Goal: Check status: Check status

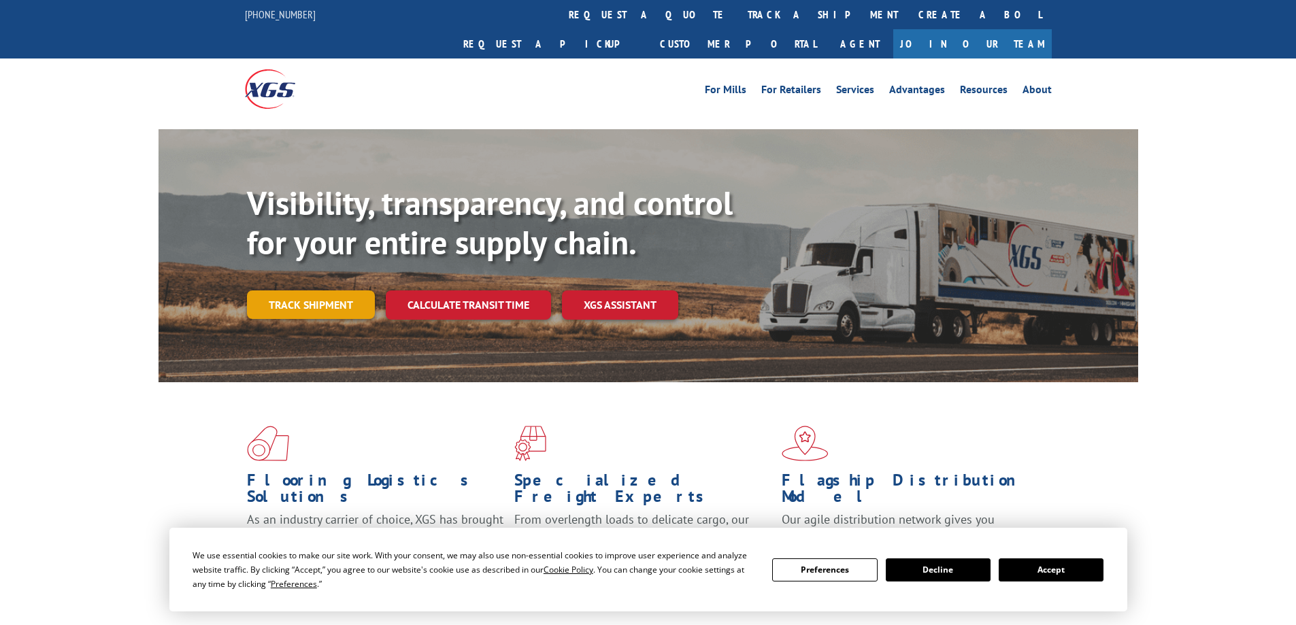
click at [328, 290] on link "Track shipment" at bounding box center [311, 304] width 128 height 29
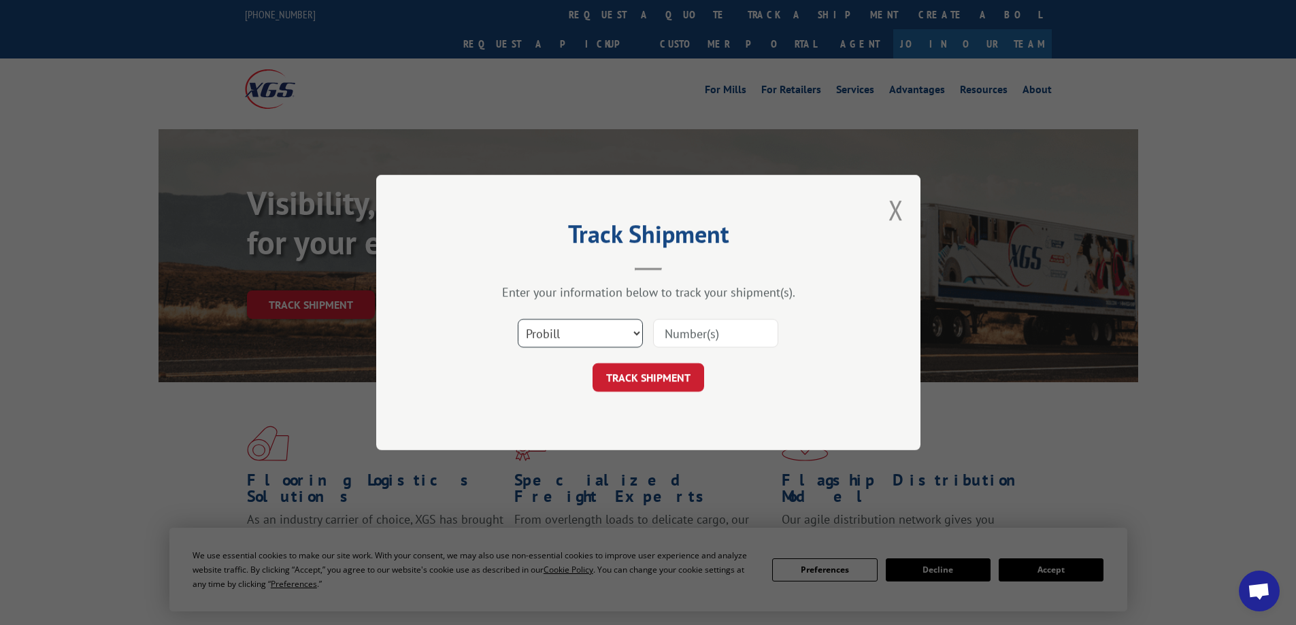
click at [593, 334] on select "Select category... Probill BOL PO" at bounding box center [580, 333] width 125 height 29
select select "po"
click at [518, 319] on select "Select category... Probill BOL PO" at bounding box center [580, 333] width 125 height 29
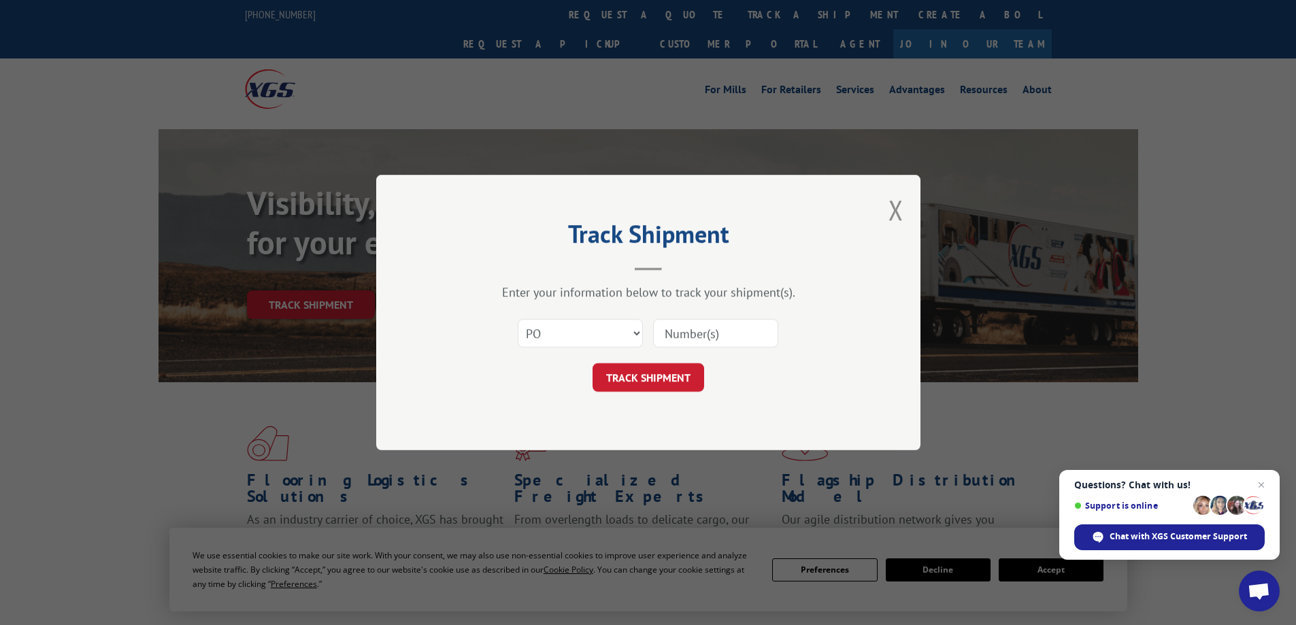
paste input "04478007"
type input "04478007"
click at [662, 378] on button "TRACK SHIPMENT" at bounding box center [649, 377] width 112 height 29
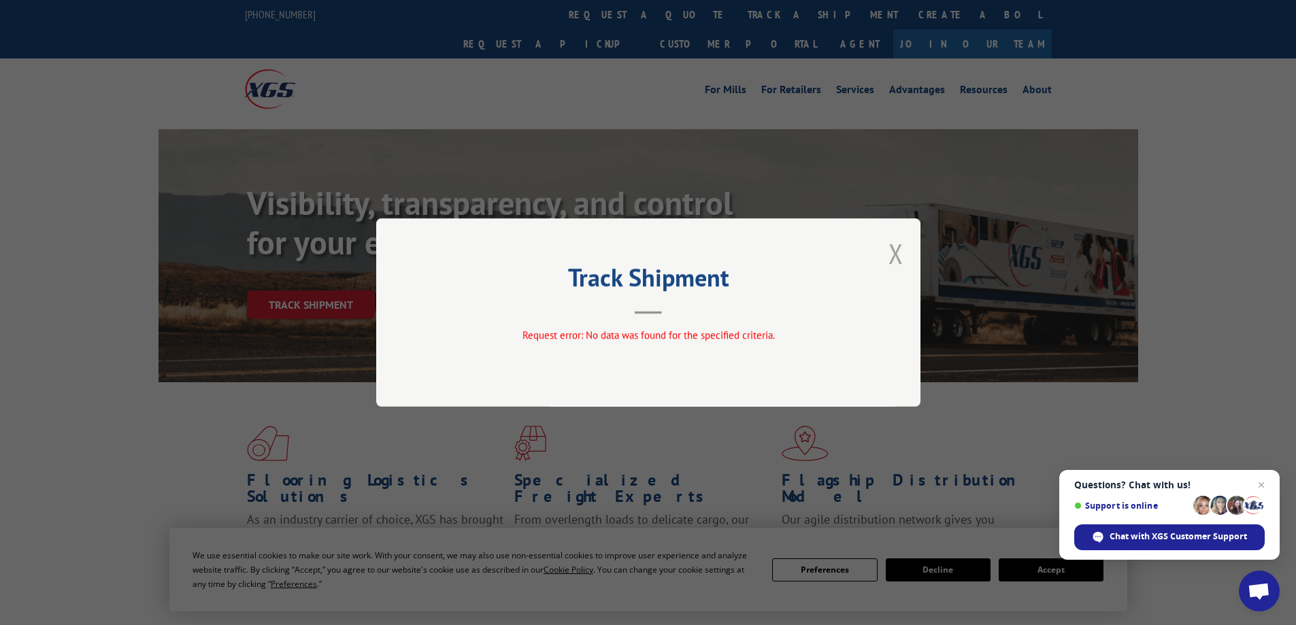
click at [895, 245] on button "Close modal" at bounding box center [895, 253] width 15 height 36
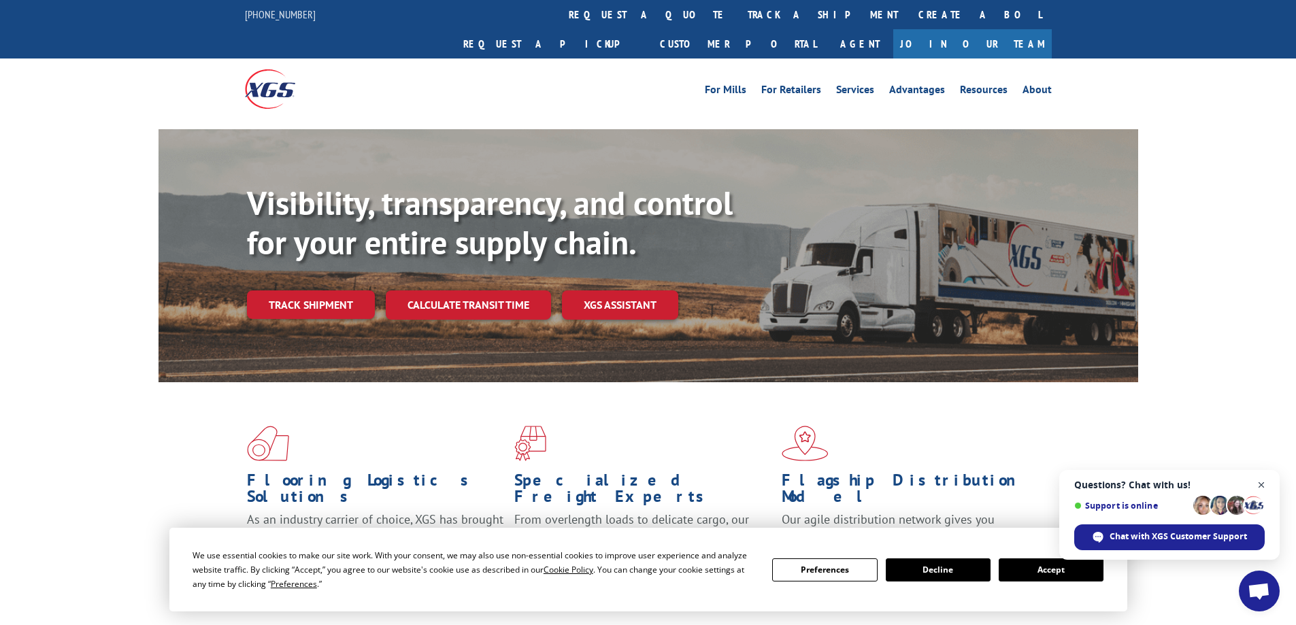
click at [1263, 482] on span "Close chat" at bounding box center [1261, 485] width 17 height 17
